Goal: Obtain resource: Obtain resource

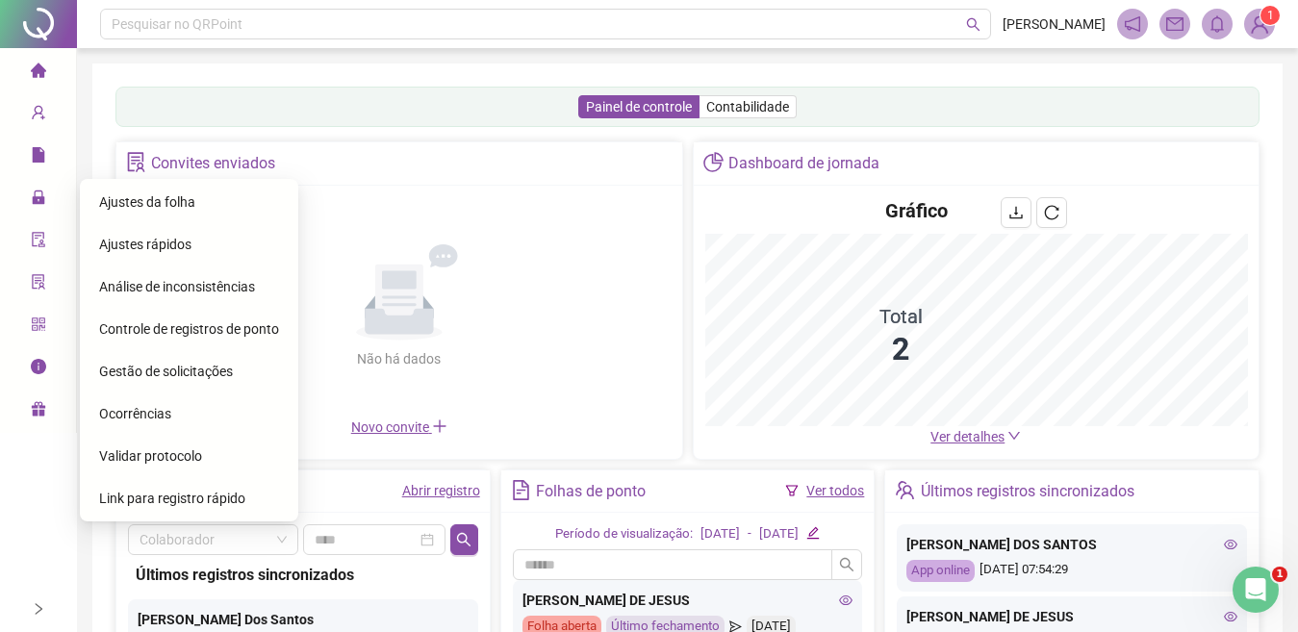
click at [129, 380] on div "Gestão de solicitações" at bounding box center [189, 371] width 180 height 38
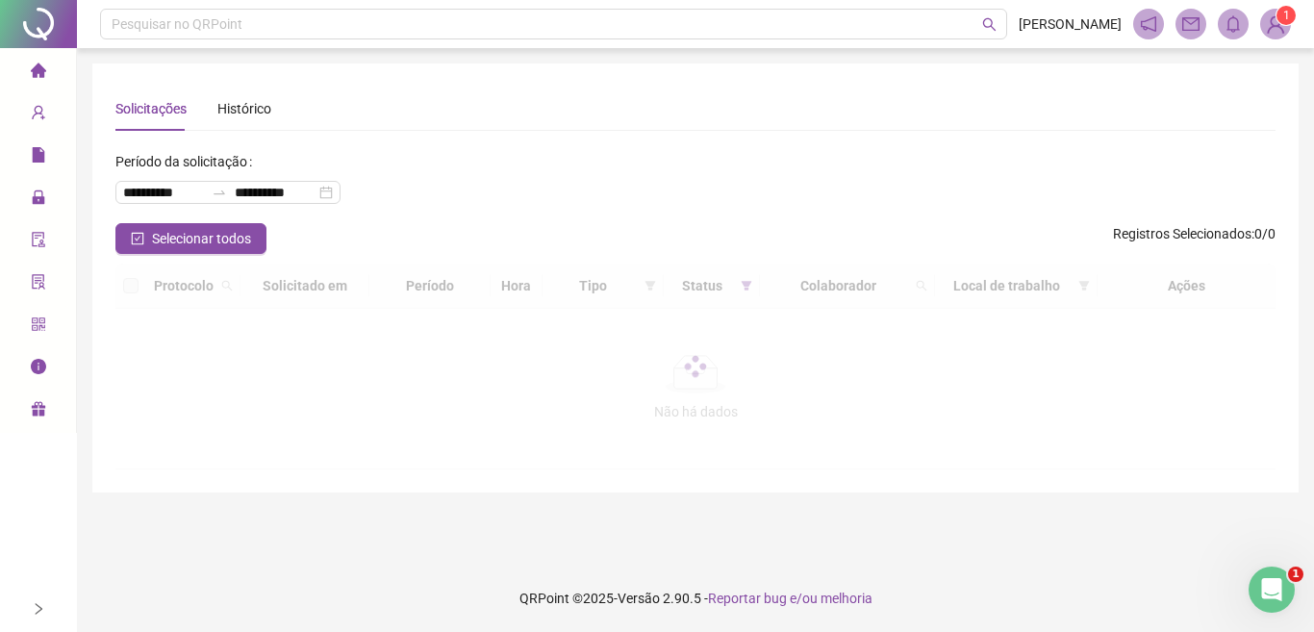
click at [132, 370] on div at bounding box center [695, 367] width 1160 height 206
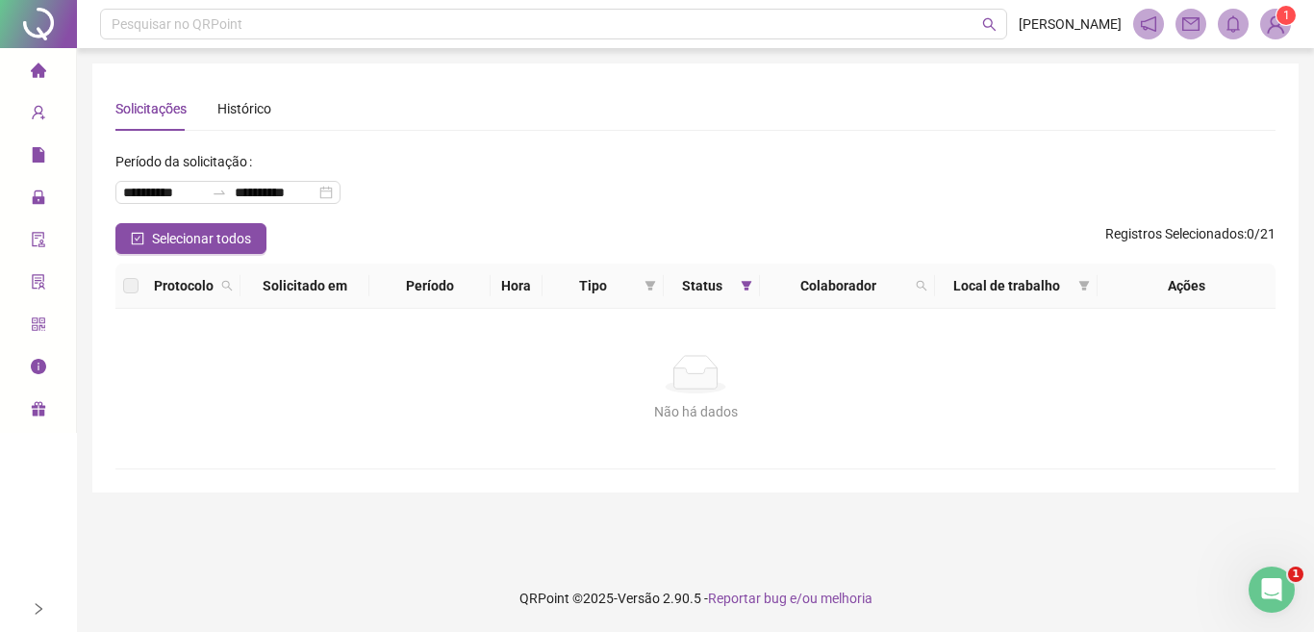
click at [379, 214] on div "**********" at bounding box center [260, 184] width 291 height 77
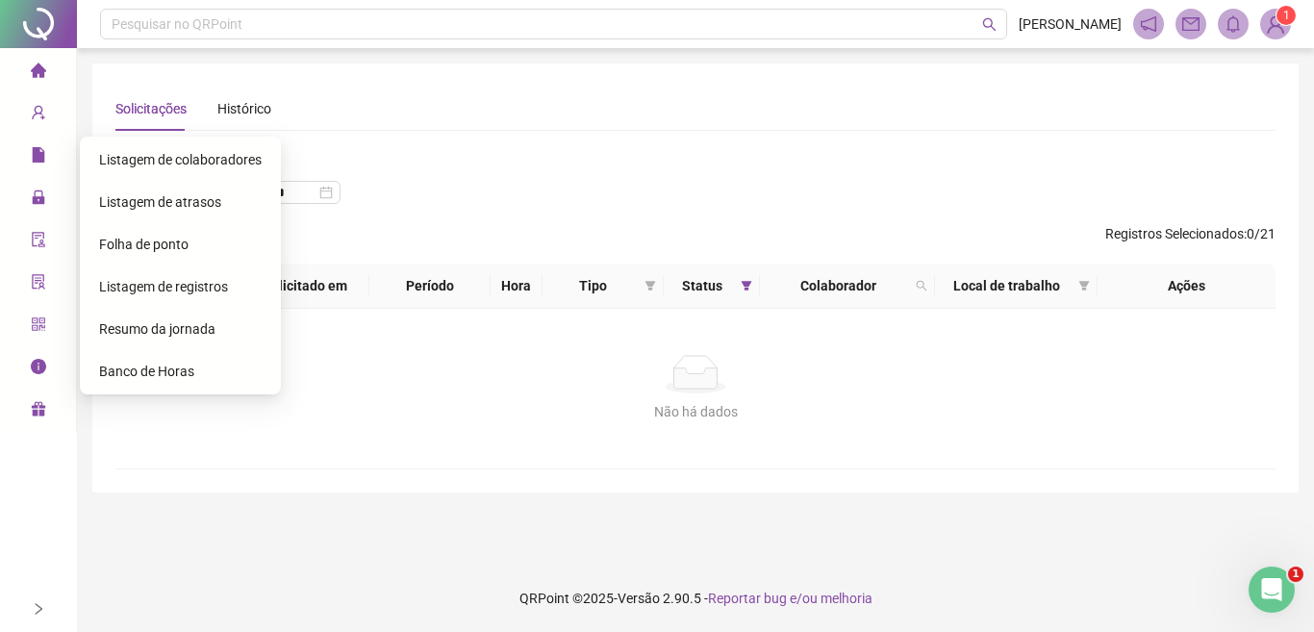
click at [146, 242] on span "Folha de ponto" at bounding box center [143, 244] width 89 height 15
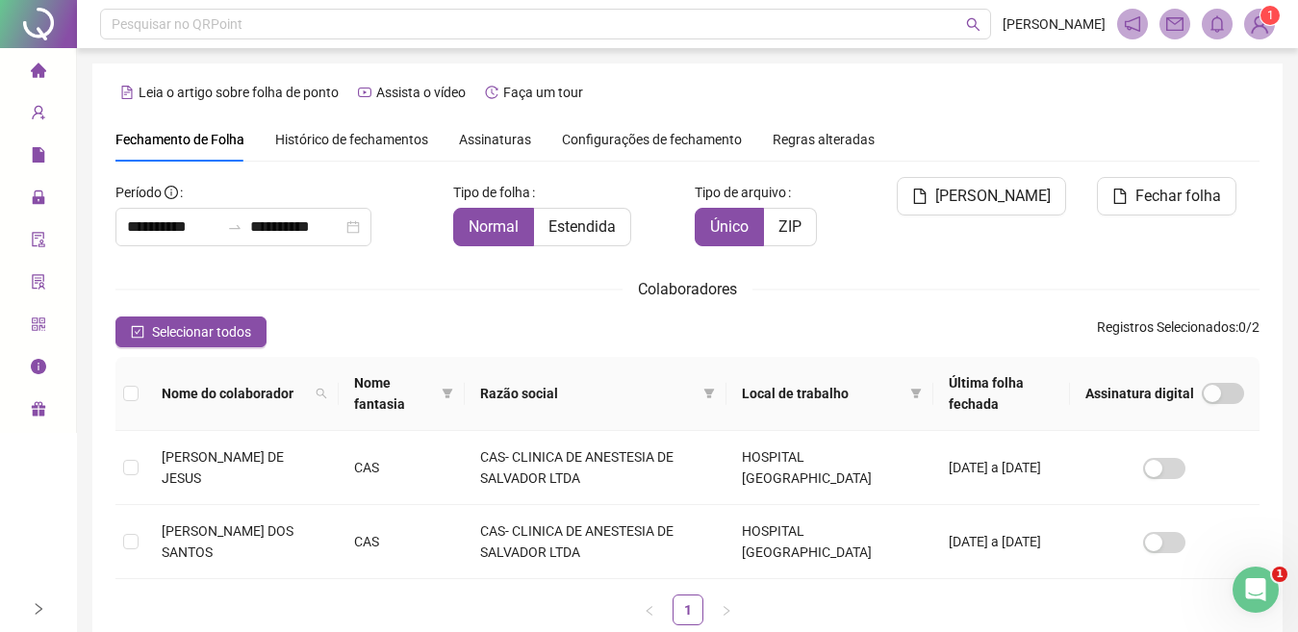
scroll to position [78, 0]
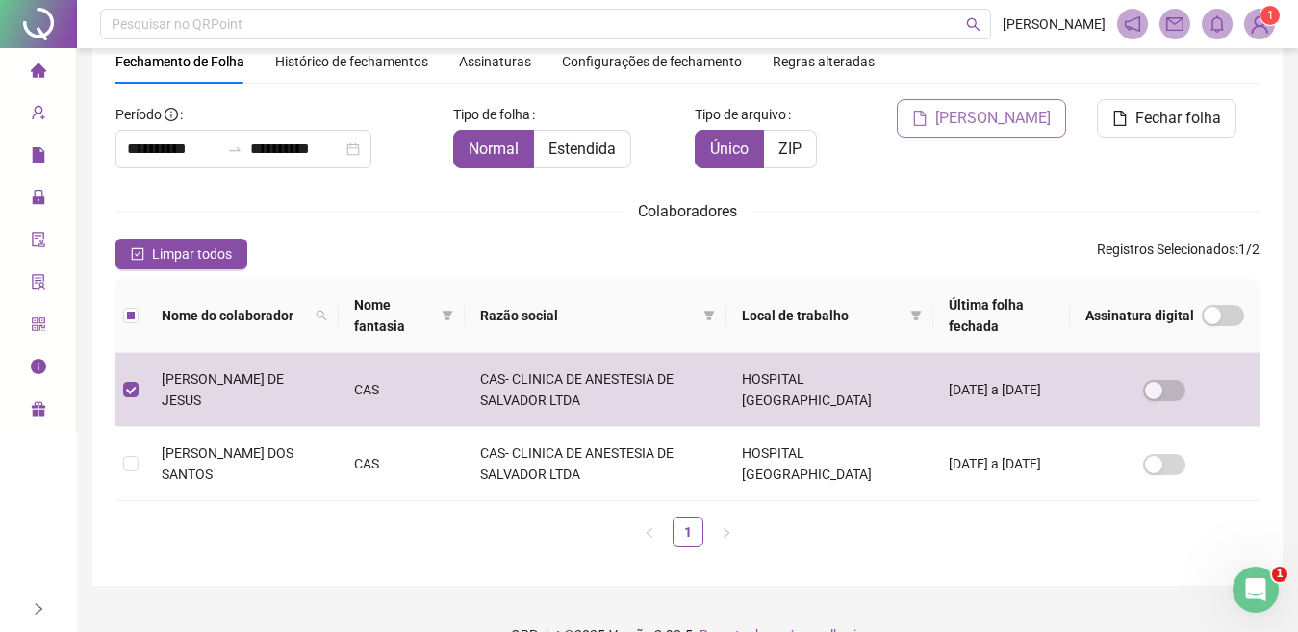
click at [1002, 126] on span "Gerar espelho" at bounding box center [992, 118] width 115 height 23
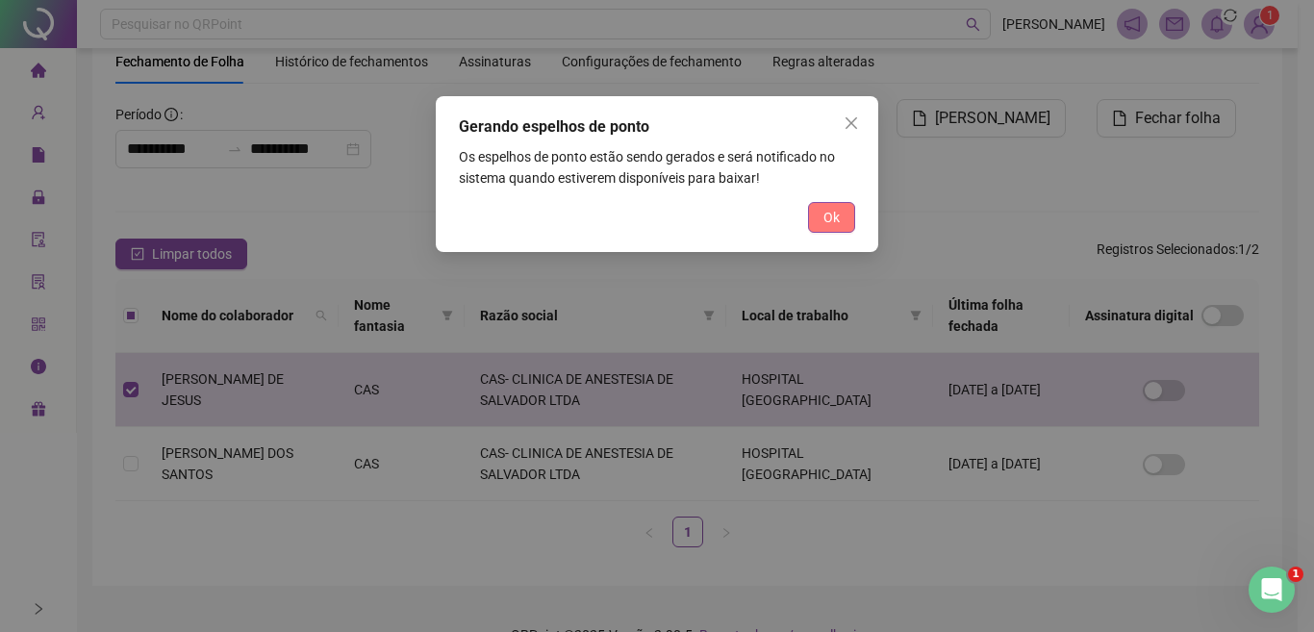
click at [828, 220] on span "Ok" at bounding box center [832, 217] width 16 height 21
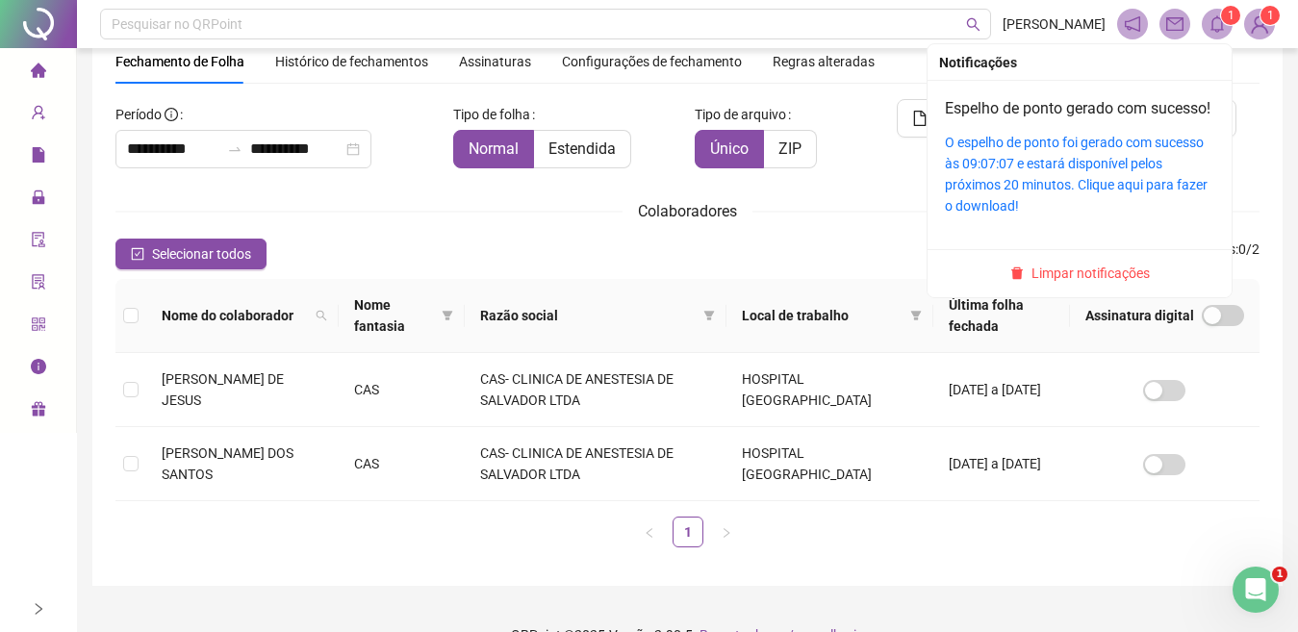
click at [1230, 20] on span "1" at bounding box center [1231, 15] width 7 height 13
click at [1034, 196] on div "O espelho de ponto foi gerado com sucesso às 09:07:07 e estará disponível pelos…" at bounding box center [1079, 174] width 269 height 85
click at [1014, 189] on link "O espelho de ponto foi gerado com sucesso às 09:07:07 e estará disponível pelos…" at bounding box center [1076, 174] width 263 height 79
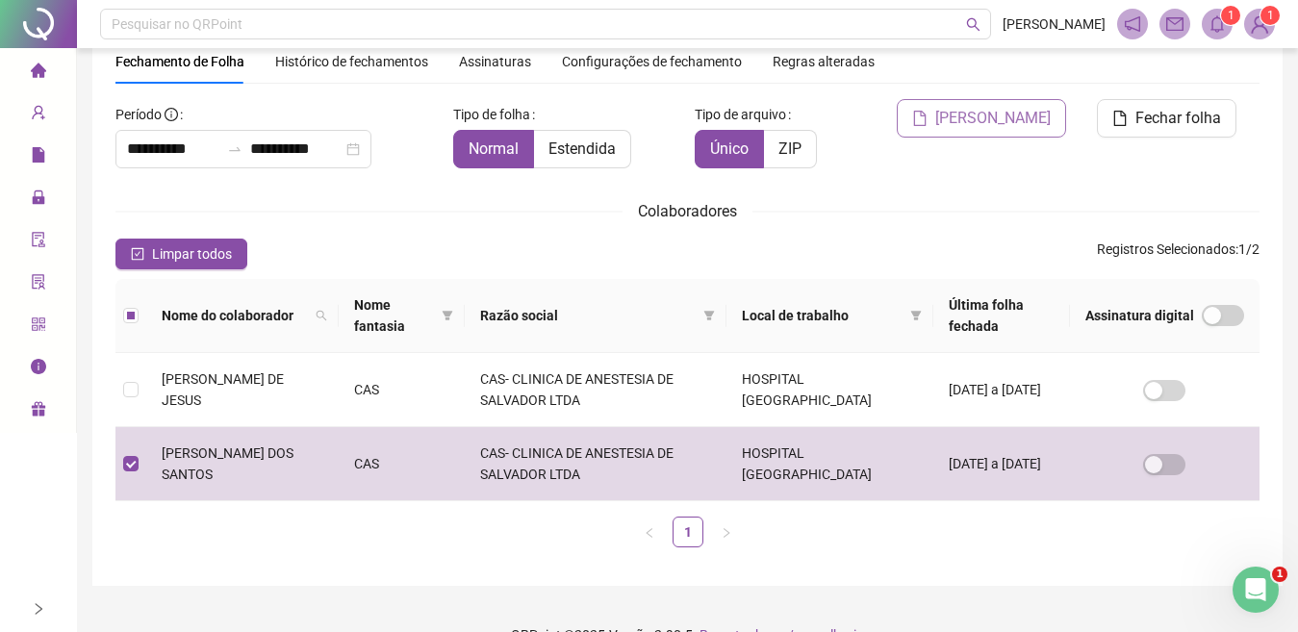
click at [952, 120] on button "Gerar espelho" at bounding box center [981, 118] width 169 height 38
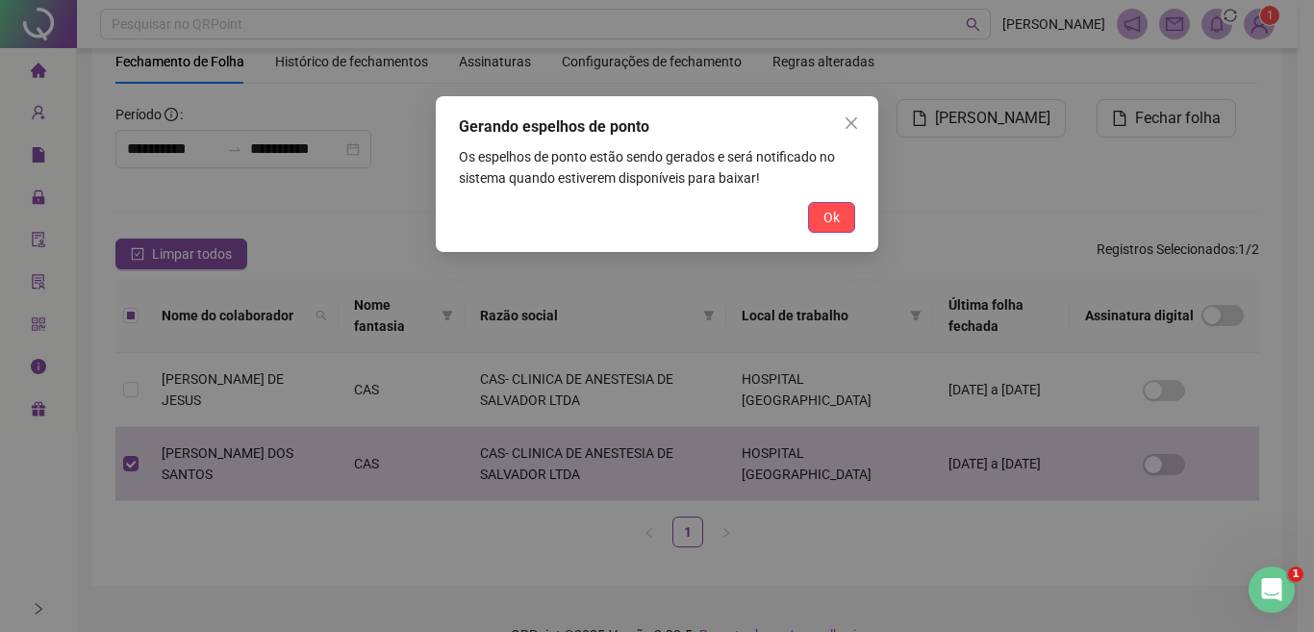
drag, startPoint x: 824, startPoint y: 213, endPoint x: 807, endPoint y: 213, distance: 17.3
click at [824, 213] on span "Ok" at bounding box center [832, 217] width 16 height 21
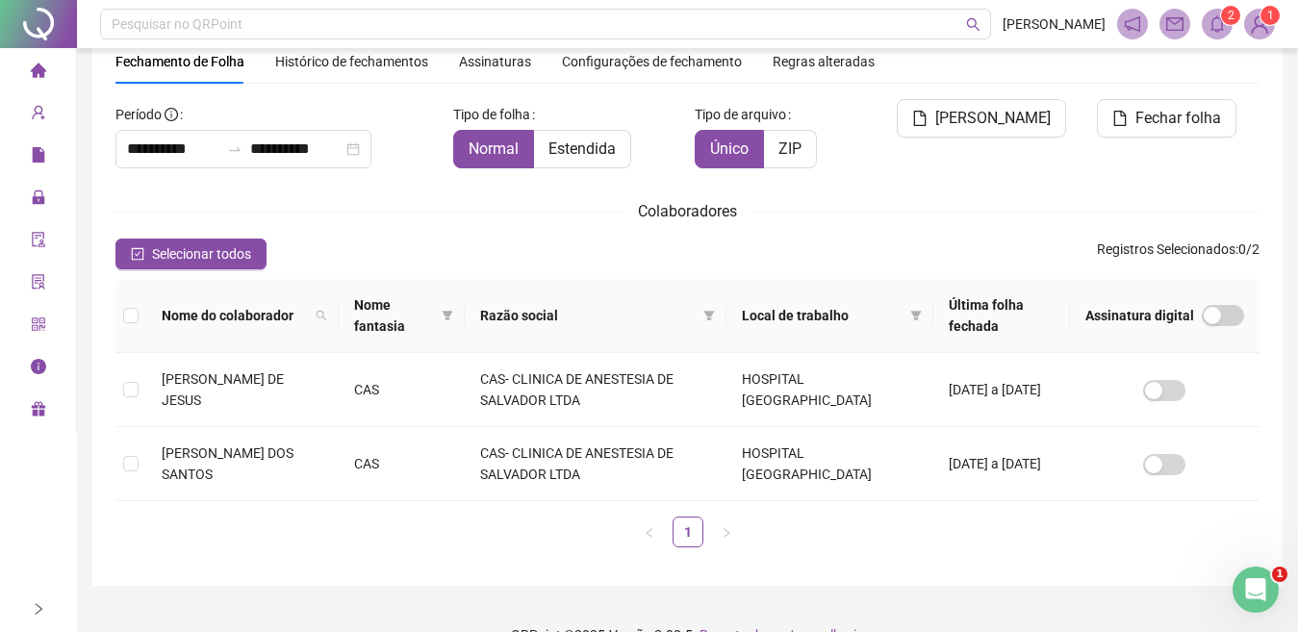
click at [1220, 22] on icon "bell" at bounding box center [1216, 23] width 17 height 17
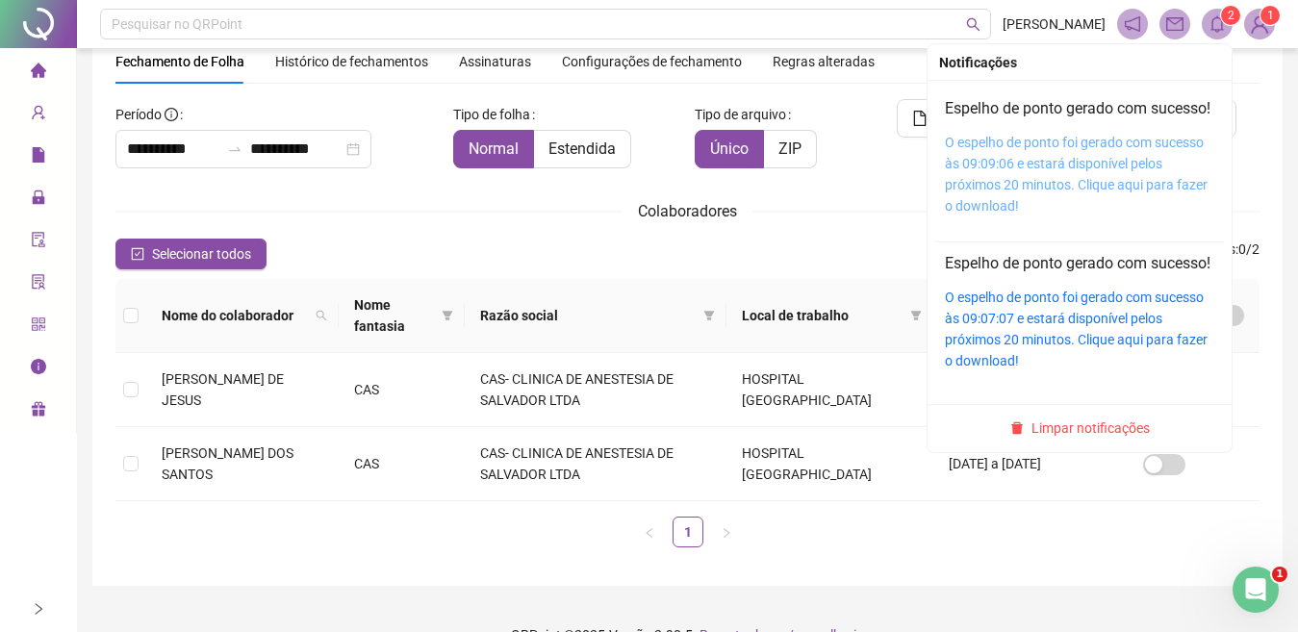
click at [1107, 191] on link "O espelho de ponto foi gerado com sucesso às 09:09:06 e estará disponível pelos…" at bounding box center [1076, 174] width 263 height 79
